Goal: Information Seeking & Learning: Find specific page/section

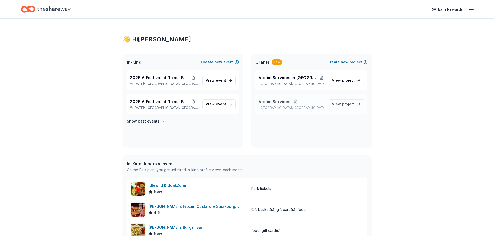
click at [267, 102] on span "Victim Services" at bounding box center [275, 102] width 32 height 6
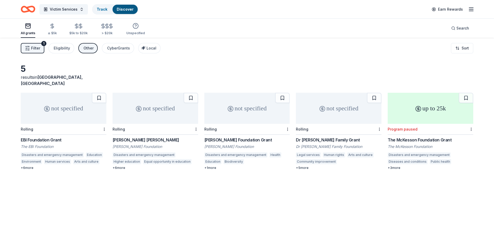
click at [122, 7] on link "Discover" at bounding box center [125, 9] width 17 height 4
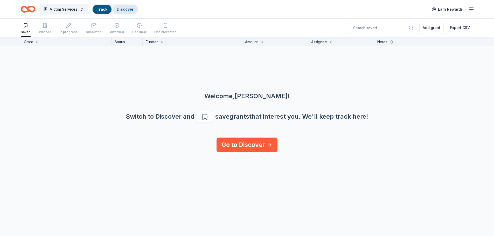
scroll to position [0, 0]
click at [25, 28] on div "Saved" at bounding box center [26, 28] width 10 height 11
click at [64, 10] on span "Victim Services" at bounding box center [64, 9] width 28 height 6
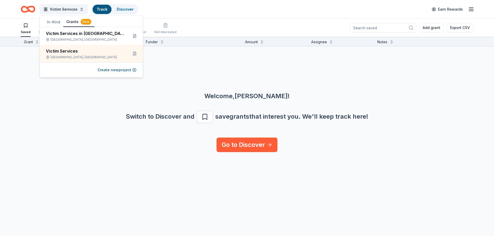
click at [32, 10] on icon "Home" at bounding box center [28, 9] width 15 height 12
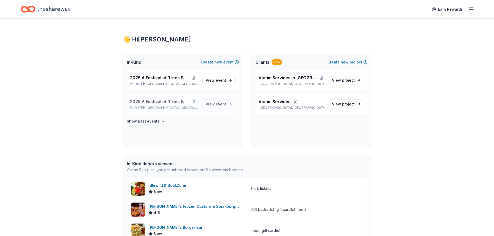
click at [164, 102] on span "2025 A Festival of Trees Event" at bounding box center [159, 102] width 58 height 6
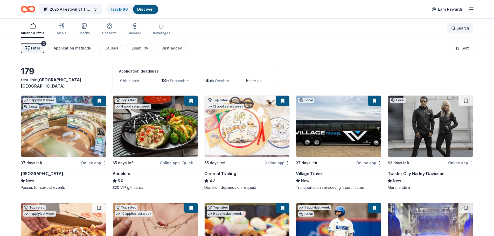
click at [454, 29] on div "Search" at bounding box center [460, 28] width 18 height 6
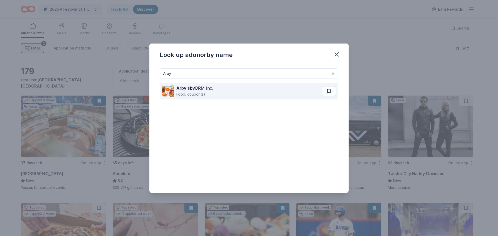
type input "Arby"
click at [179, 89] on strong "Arby" at bounding box center [181, 88] width 10 height 5
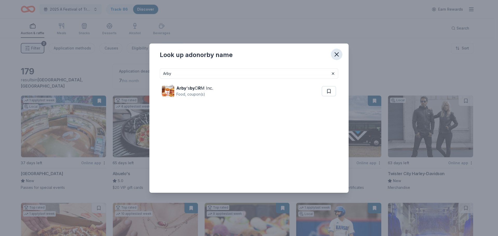
click at [337, 54] on icon "button" at bounding box center [337, 55] width 4 height 4
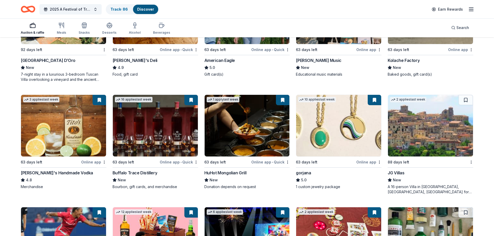
scroll to position [810, 0]
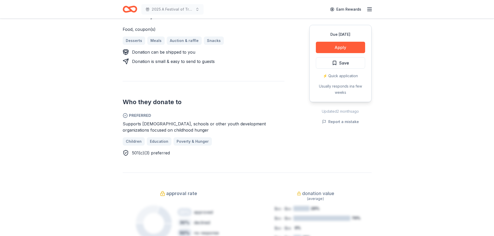
scroll to position [259, 0]
